Goal: Task Accomplishment & Management: Use online tool/utility

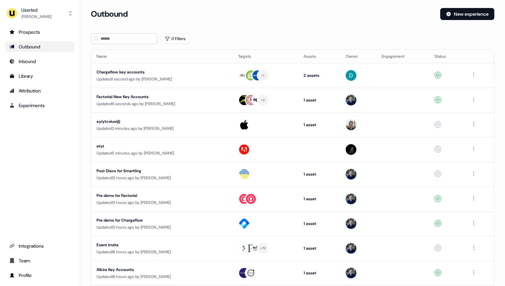
click at [47, 49] on div "Outbound" at bounding box center [39, 46] width 61 height 7
click at [476, 11] on button "New experience" at bounding box center [467, 14] width 54 height 12
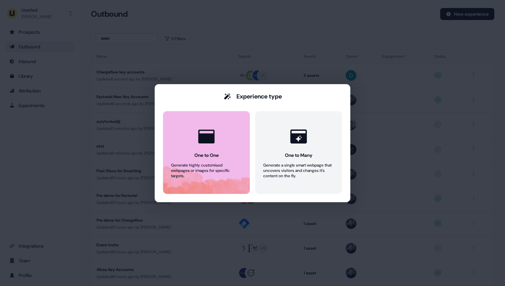
click at [212, 153] on div "One to One" at bounding box center [206, 155] width 24 height 7
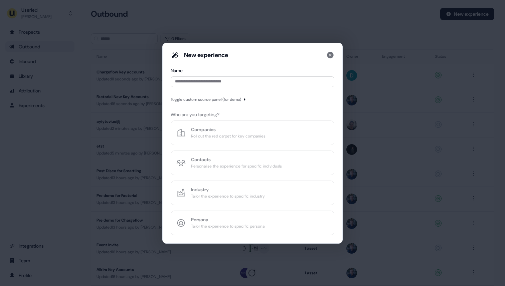
click at [214, 89] on div "Name" at bounding box center [253, 78] width 164 height 23
click at [214, 85] on input at bounding box center [253, 82] width 164 height 11
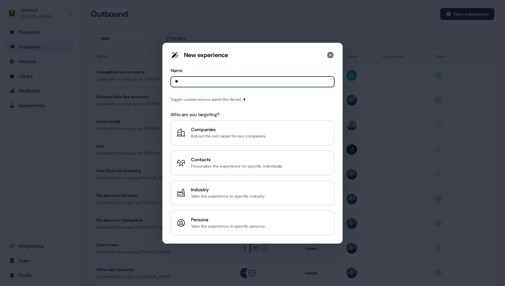
type input "*"
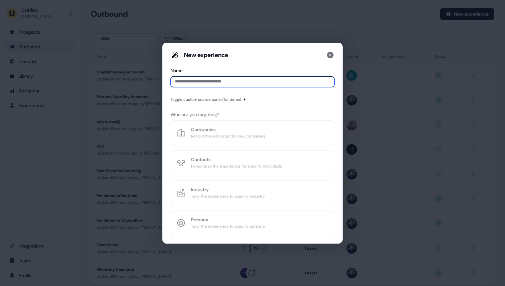
type input "*"
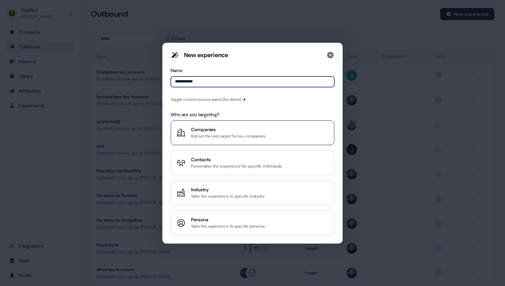
type input "**********"
click at [205, 137] on div "Roll out the red carpet for key companies" at bounding box center [228, 136] width 75 height 7
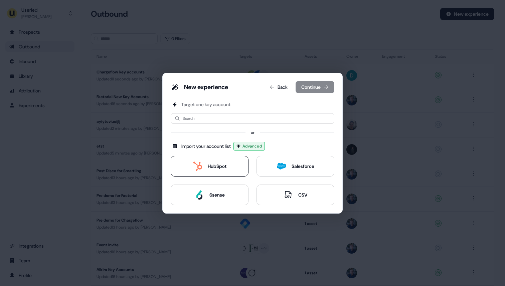
click at [197, 164] on icon at bounding box center [197, 166] width 9 height 9
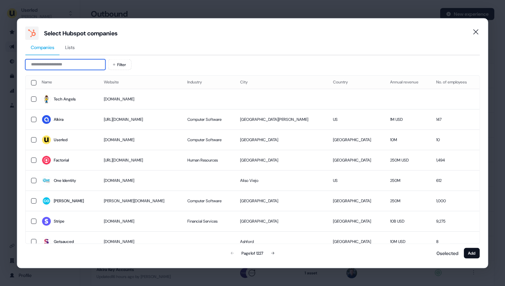
click at [81, 64] on input at bounding box center [65, 64] width 80 height 11
click at [35, 221] on button "button" at bounding box center [33, 221] width 5 height 5
click at [465, 250] on button "Add" at bounding box center [472, 253] width 16 height 11
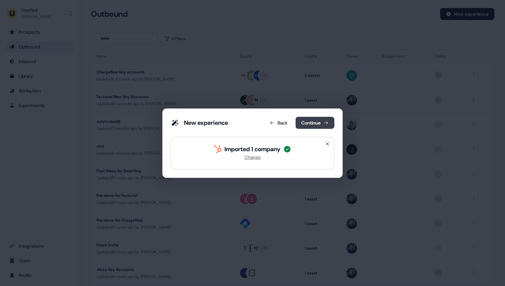
click at [313, 126] on button "Continue" at bounding box center [315, 123] width 39 height 12
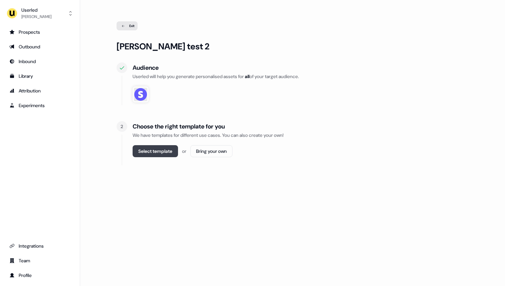
click at [155, 151] on button "Select template" at bounding box center [155, 151] width 45 height 12
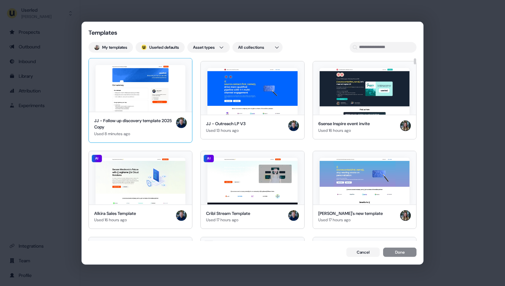
click at [117, 98] on img at bounding box center [141, 88] width 90 height 47
click at [402, 251] on button "Done" at bounding box center [399, 253] width 33 height 9
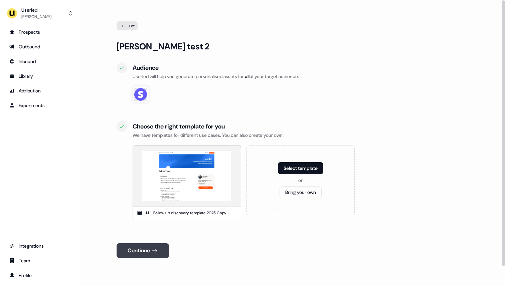
click at [139, 258] on button "Continue" at bounding box center [143, 251] width 52 height 15
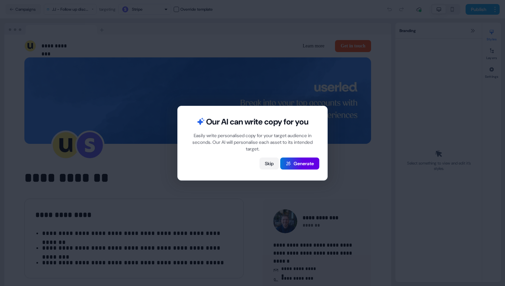
click at [268, 163] on button "Skip" at bounding box center [269, 164] width 19 height 12
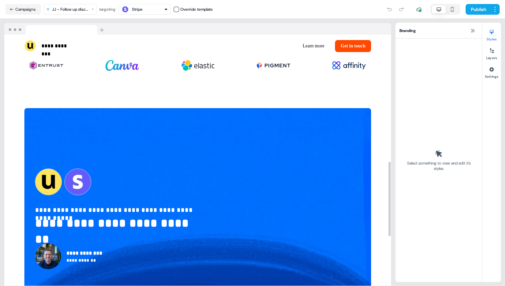
scroll to position [594, 0]
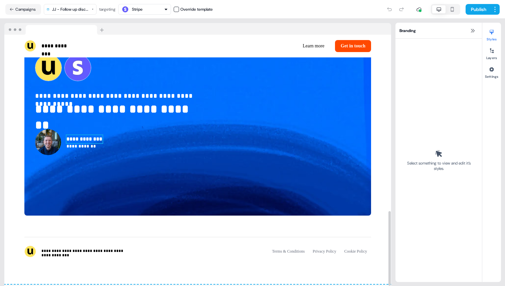
click at [76, 139] on p "**********" at bounding box center [84, 139] width 36 height 8
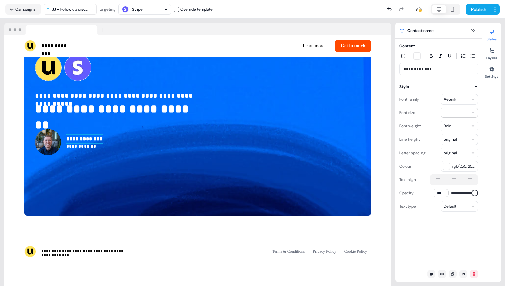
click at [408, 63] on div "**********" at bounding box center [439, 69] width 79 height 13
click at [408, 69] on p "**********" at bounding box center [439, 69] width 70 height 7
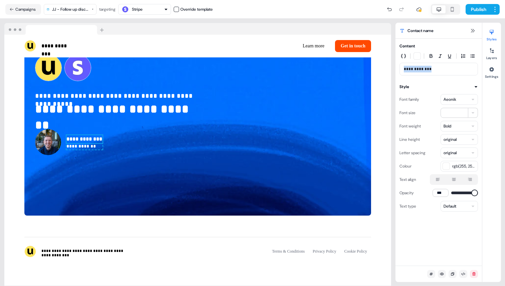
click at [408, 69] on p "**********" at bounding box center [439, 69] width 70 height 7
click at [406, 58] on icon "button" at bounding box center [403, 55] width 5 height 5
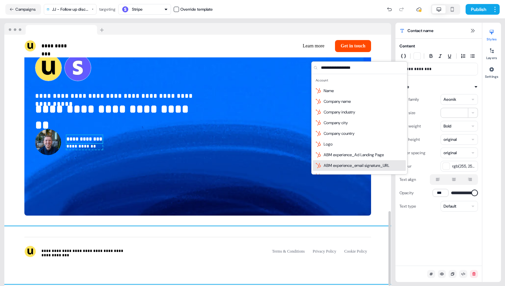
click at [377, 236] on div "**********" at bounding box center [197, 256] width 387 height 58
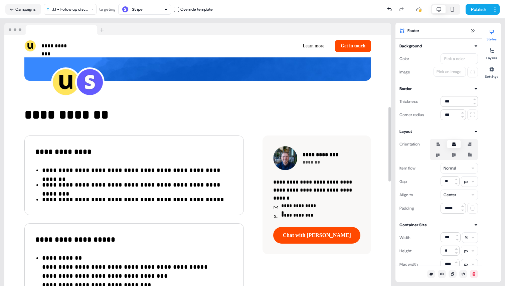
scroll to position [0, 0]
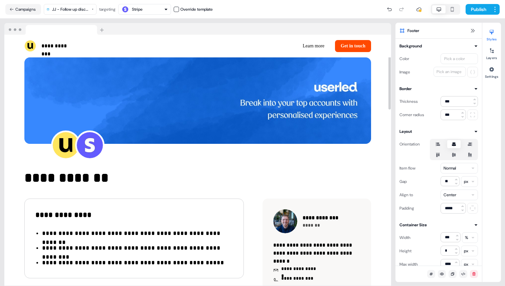
click at [2, 41] on div "**********" at bounding box center [198, 153] width 396 height 268
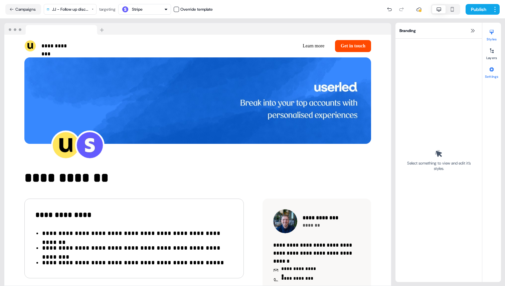
click at [493, 72] on div at bounding box center [491, 69] width 11 height 11
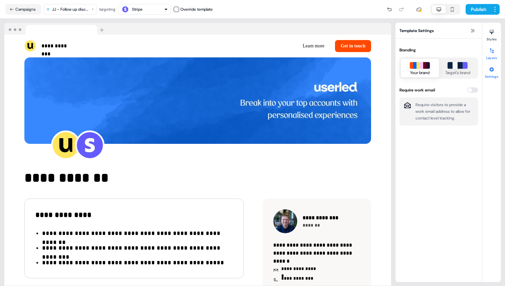
click at [493, 54] on div at bounding box center [491, 50] width 11 height 11
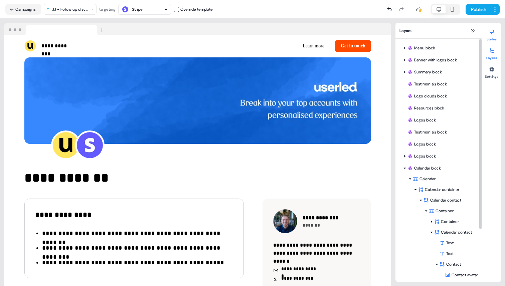
click at [493, 36] on div at bounding box center [491, 32] width 11 height 11
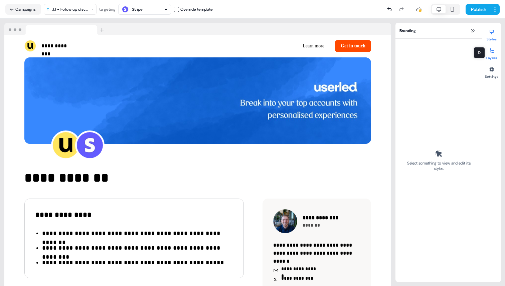
click at [492, 53] on div at bounding box center [491, 50] width 11 height 11
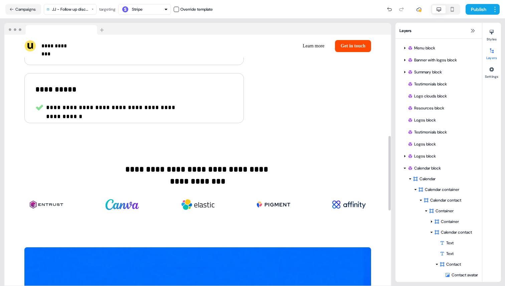
scroll to position [594, 0]
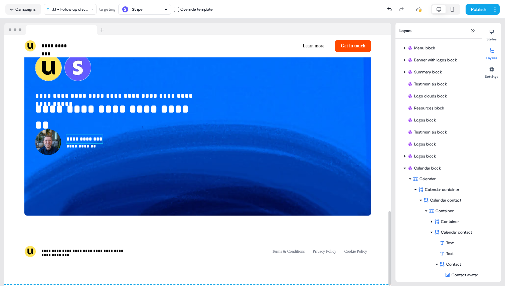
click at [86, 137] on p "**********" at bounding box center [84, 139] width 36 height 8
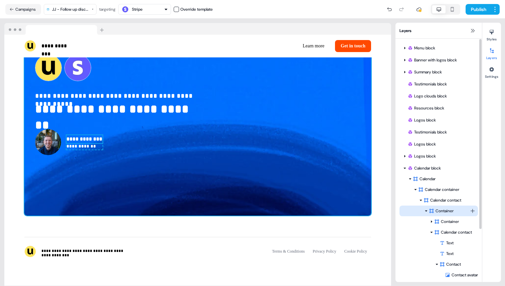
scroll to position [68, 0]
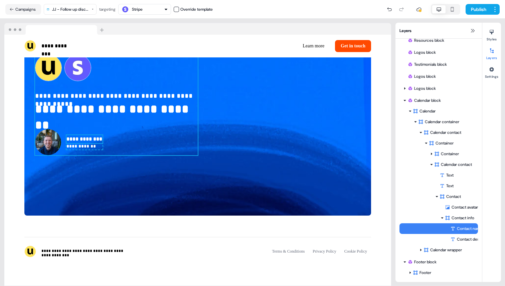
click at [489, 80] on div "Styles Layers Settings" at bounding box center [491, 153] width 19 height 260
click at [492, 73] on div at bounding box center [491, 69] width 11 height 11
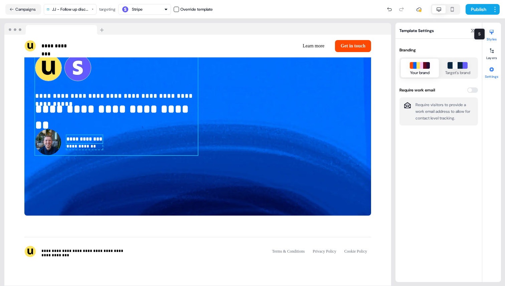
click at [493, 36] on div at bounding box center [491, 32] width 11 height 11
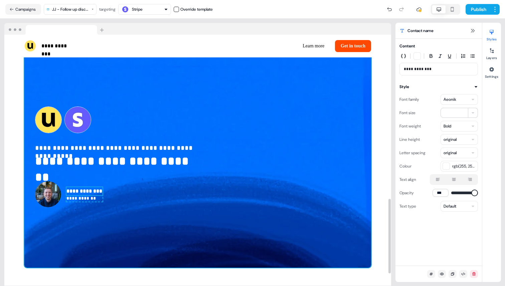
scroll to position [539, 0]
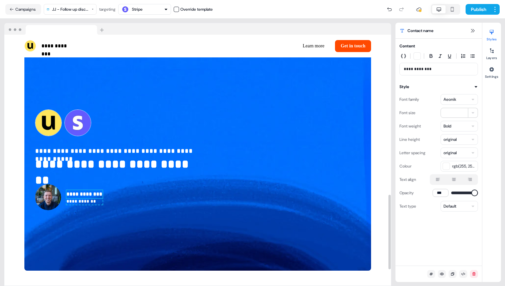
click at [86, 192] on p "**********" at bounding box center [84, 194] width 36 height 8
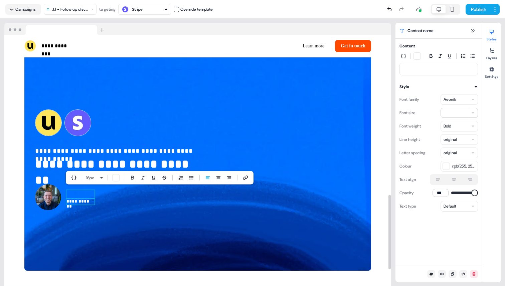
click at [83, 199] on p "**********" at bounding box center [80, 202] width 28 height 6
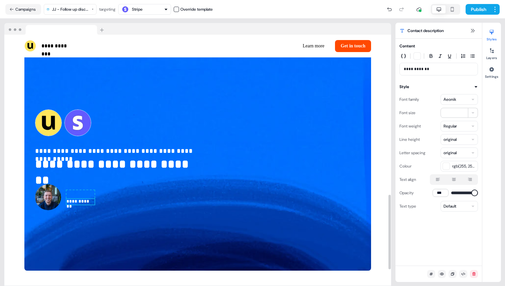
click at [83, 199] on p "**********" at bounding box center [80, 202] width 28 height 6
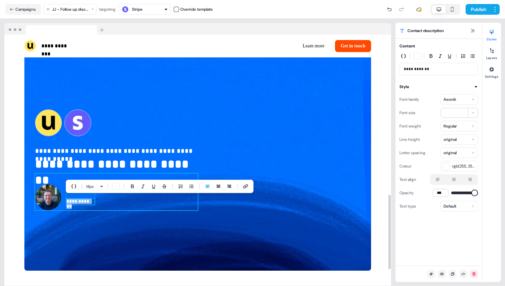
click at [85, 215] on div "**********" at bounding box center [197, 160] width 347 height 222
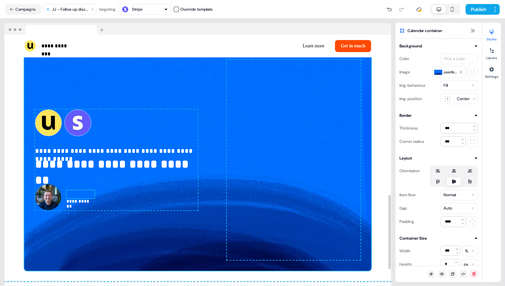
click at [77, 191] on p at bounding box center [80, 194] width 28 height 8
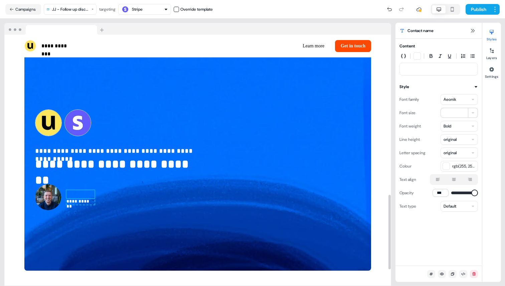
click at [77, 191] on p at bounding box center [80, 194] width 28 height 8
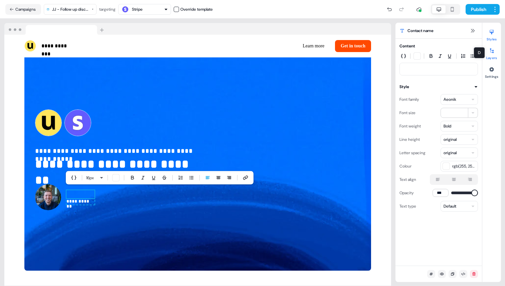
click at [487, 50] on div at bounding box center [491, 50] width 11 height 11
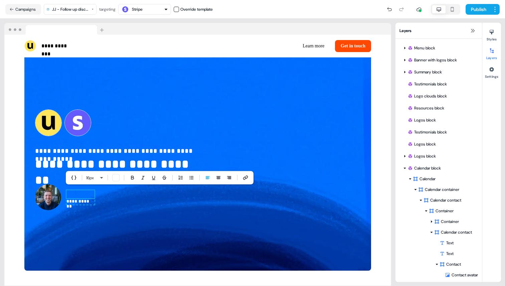
scroll to position [20, 0]
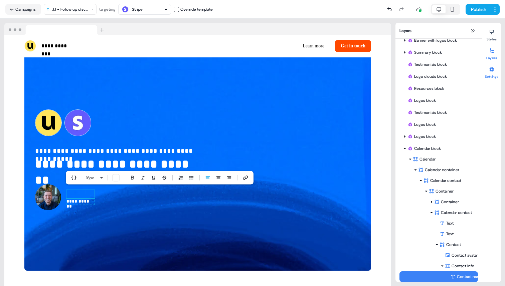
click at [496, 73] on div at bounding box center [491, 69] width 11 height 11
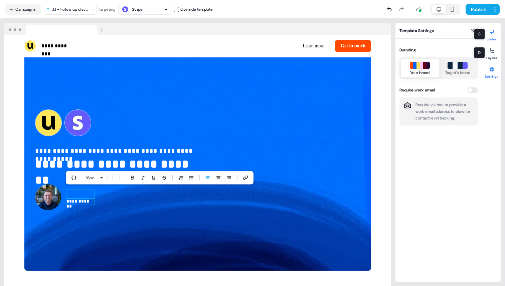
click at [494, 39] on button "Styles" at bounding box center [491, 34] width 19 height 15
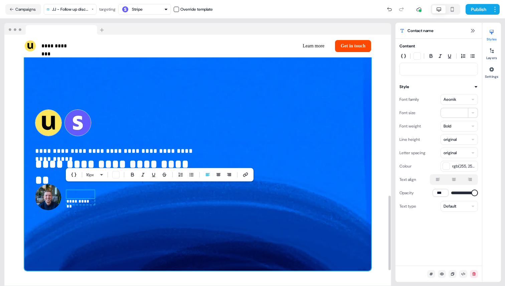
scroll to position [542, 0]
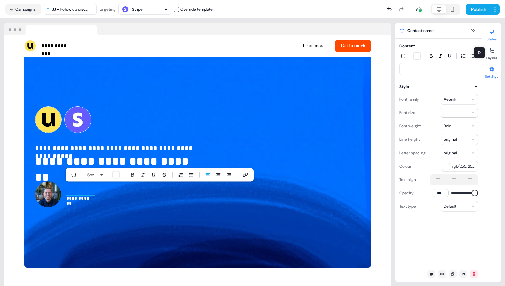
click at [491, 76] on button "Settings" at bounding box center [491, 71] width 19 height 15
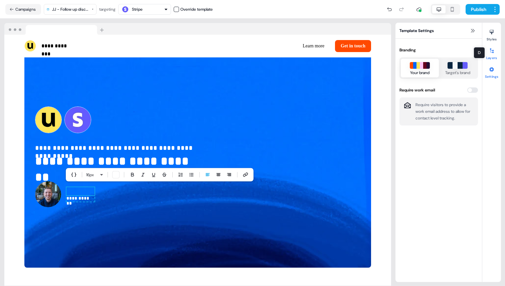
click at [494, 55] on div at bounding box center [491, 50] width 11 height 11
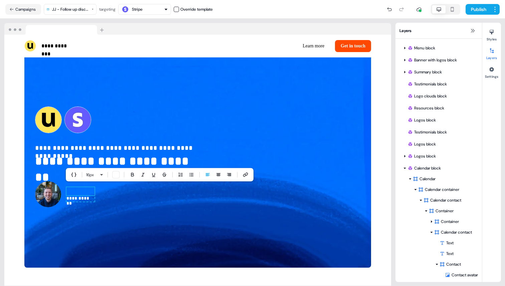
scroll to position [20, 0]
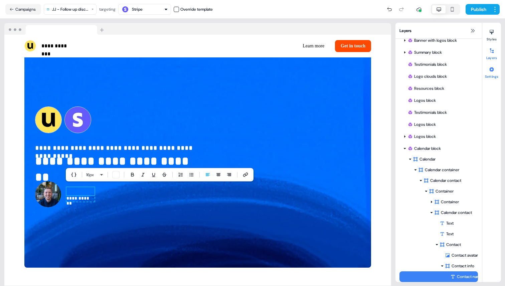
click at [494, 70] on icon at bounding box center [491, 69] width 4 height 4
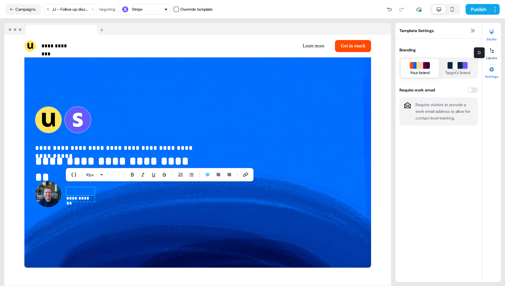
click at [493, 37] on button "Styles" at bounding box center [491, 34] width 19 height 15
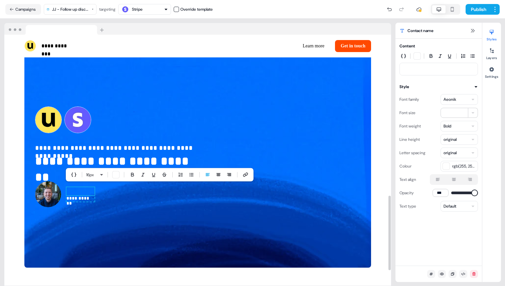
click at [79, 189] on p at bounding box center [80, 191] width 28 height 8
click at [488, 57] on button "Layers" at bounding box center [491, 52] width 19 height 15
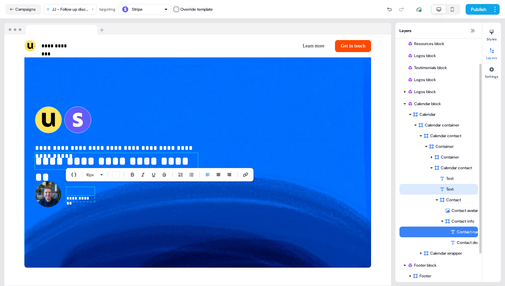
scroll to position [68, 0]
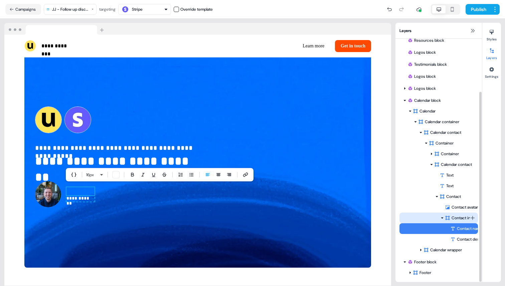
click at [461, 221] on div "Contact info" at bounding box center [457, 218] width 25 height 7
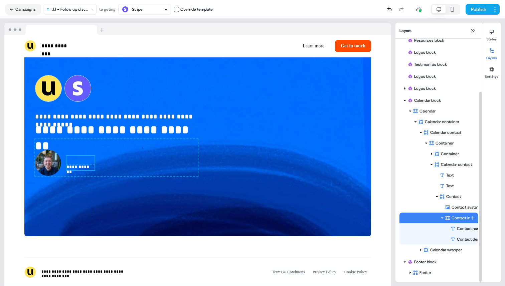
scroll to position [575, 0]
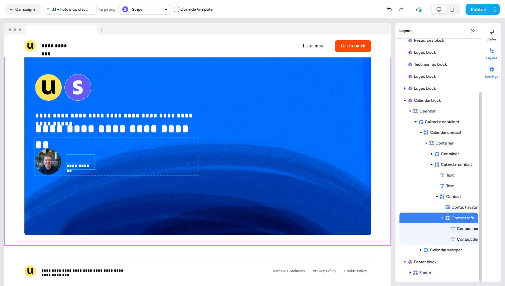
click at [493, 70] on icon at bounding box center [491, 69] width 4 height 4
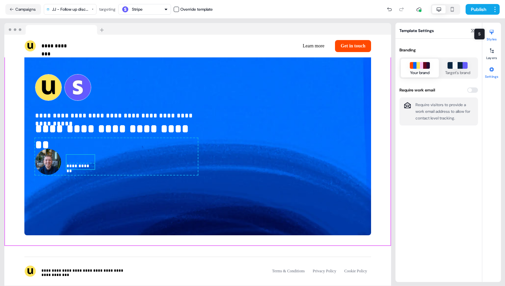
click at [493, 36] on div at bounding box center [491, 32] width 11 height 11
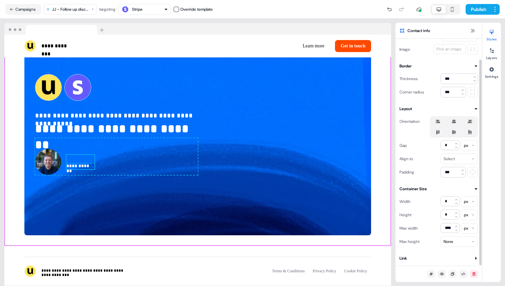
scroll to position [0, 0]
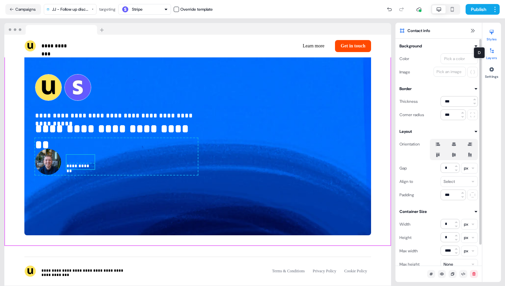
click at [487, 57] on button "Layers" at bounding box center [491, 52] width 19 height 15
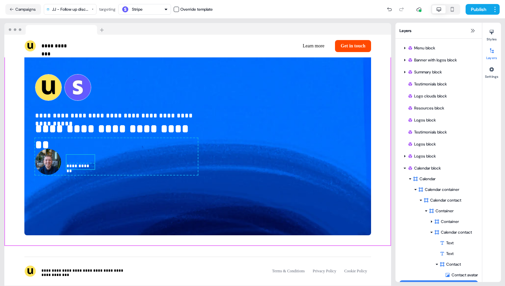
scroll to position [9, 0]
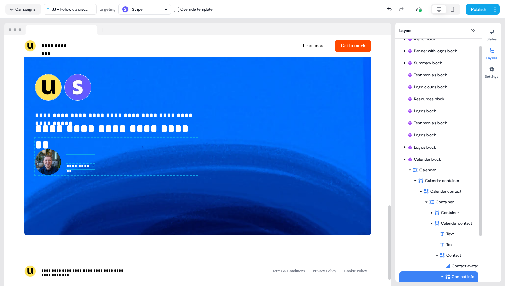
click at [77, 156] on p at bounding box center [80, 159] width 28 height 8
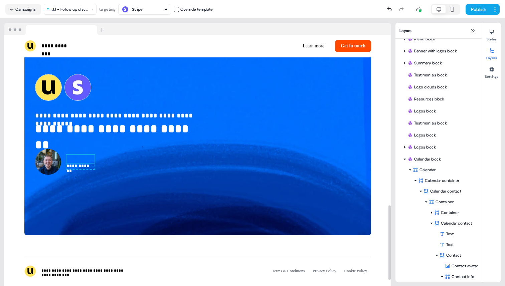
scroll to position [20, 0]
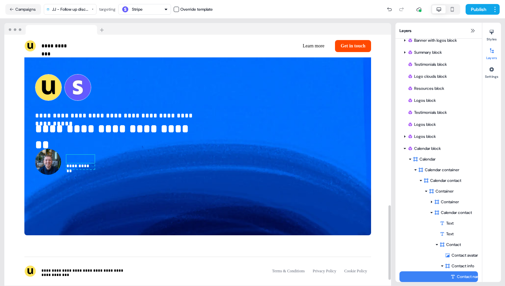
click at [77, 156] on p at bounding box center [80, 159] width 28 height 8
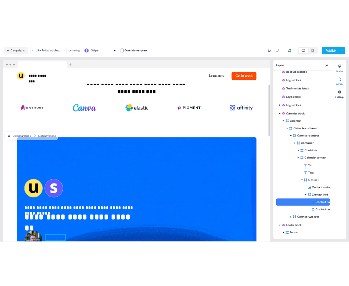
scroll to position [594, 0]
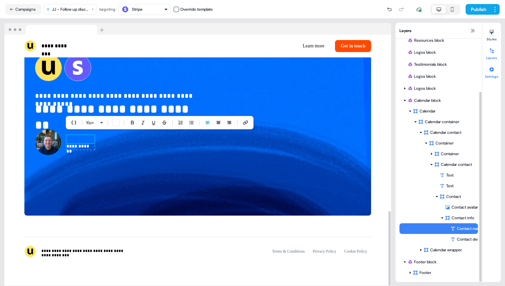
click at [495, 72] on div at bounding box center [491, 69] width 11 height 11
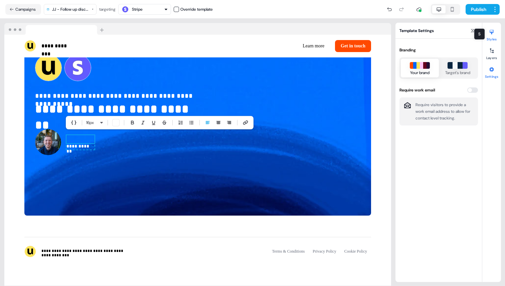
click at [494, 30] on icon at bounding box center [492, 32] width 4 height 5
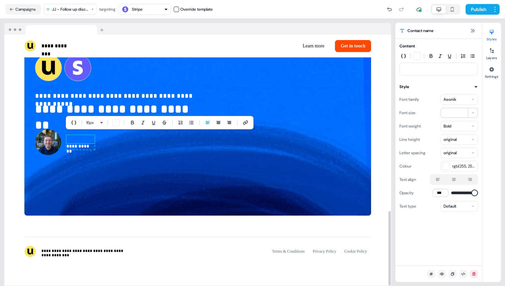
click at [79, 137] on p at bounding box center [80, 139] width 28 height 8
click at [493, 76] on button "Settings" at bounding box center [491, 71] width 19 height 15
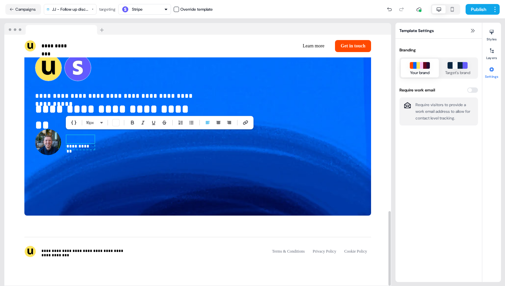
click at [149, 8] on div "Stripe" at bounding box center [144, 9] width 47 height 8
click at [151, 7] on div "Stripe" at bounding box center [144, 9] width 47 height 8
click at [427, 170] on div "Template Settings Branding Your brand Target's brand Require work email Require…" at bounding box center [439, 153] width 87 height 260
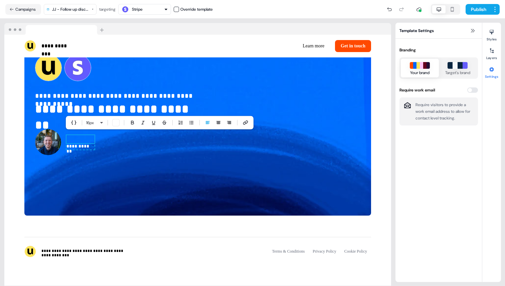
click at [426, 170] on div "Template Settings Branding Your brand Target's brand Require work email Require…" at bounding box center [439, 153] width 87 height 260
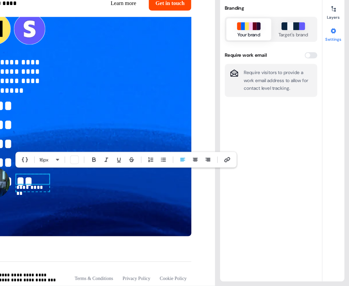
scroll to position [0, 0]
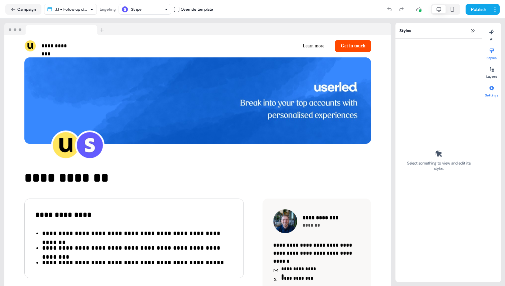
click at [272, 94] on button "Settings" at bounding box center [491, 90] width 19 height 15
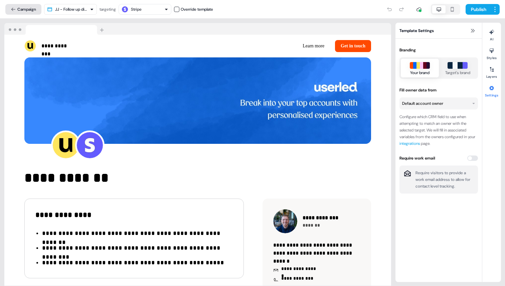
click at [31, 11] on button "Campaign" at bounding box center [23, 9] width 36 height 11
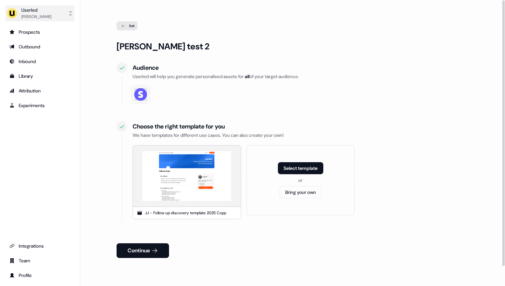
click at [46, 14] on div "[PERSON_NAME]" at bounding box center [36, 16] width 30 height 7
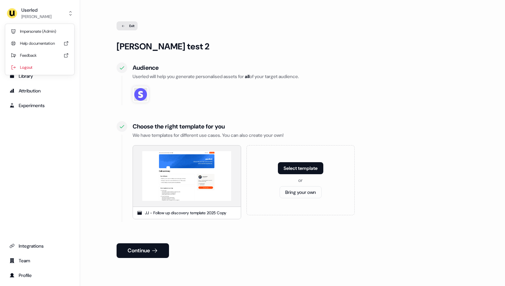
click at [44, 37] on div "Impersonate (Admin)" at bounding box center [39, 31] width 63 height 12
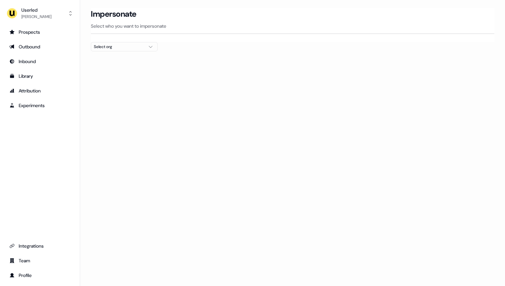
click at [110, 44] on div "Select org" at bounding box center [119, 46] width 50 height 7
type input "****"
click at [112, 74] on div "Moss" at bounding box center [124, 70] width 66 height 11
click at [121, 71] on div "Moss" at bounding box center [124, 70] width 66 height 11
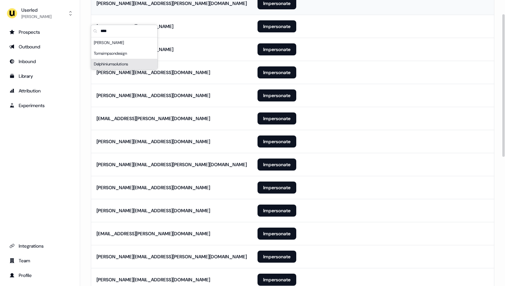
scroll to position [287, 0]
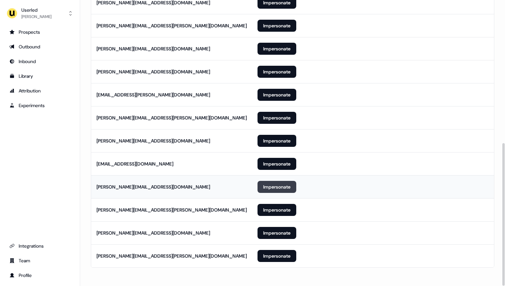
click at [272, 184] on button "Impersonate" at bounding box center [277, 187] width 39 height 12
